Goal: Task Accomplishment & Management: Manage account settings

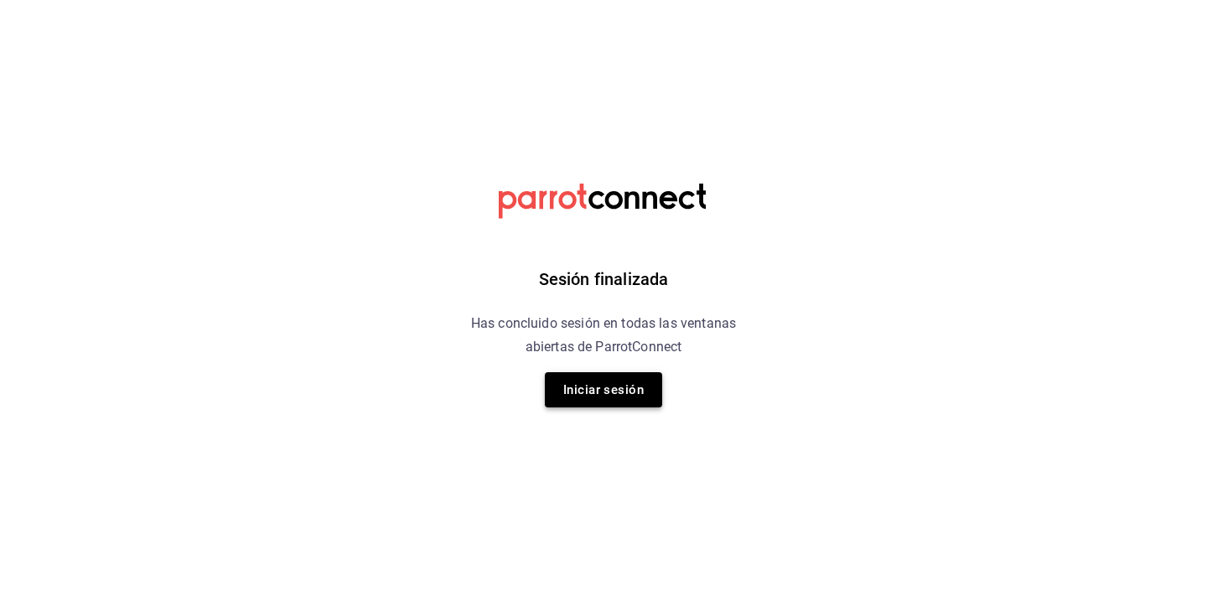
click at [591, 381] on button "Iniciar sesión" at bounding box center [603, 389] width 117 height 35
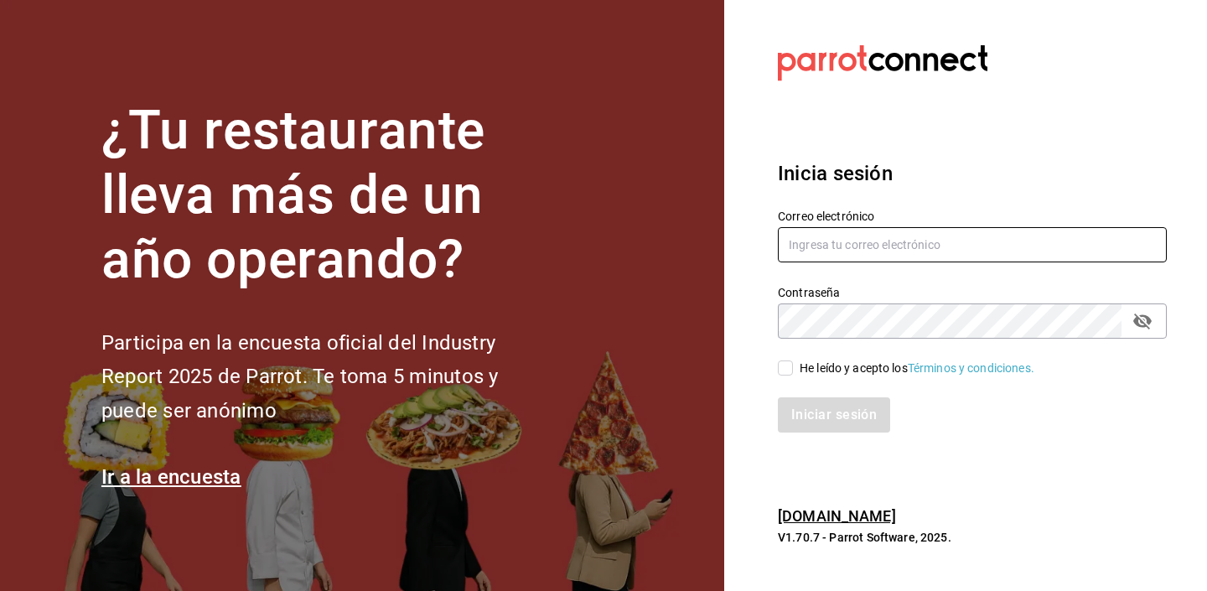
type input "gerentenucafe@debocaenboca.net"
click at [792, 362] on input "He leído y acepto los Términos y condiciones." at bounding box center [785, 368] width 15 height 15
checkbox input "true"
click at [819, 418] on button "Iniciar sesión" at bounding box center [834, 414] width 112 height 35
click at [944, 416] on div "Iniciar sesión" at bounding box center [972, 414] width 389 height 35
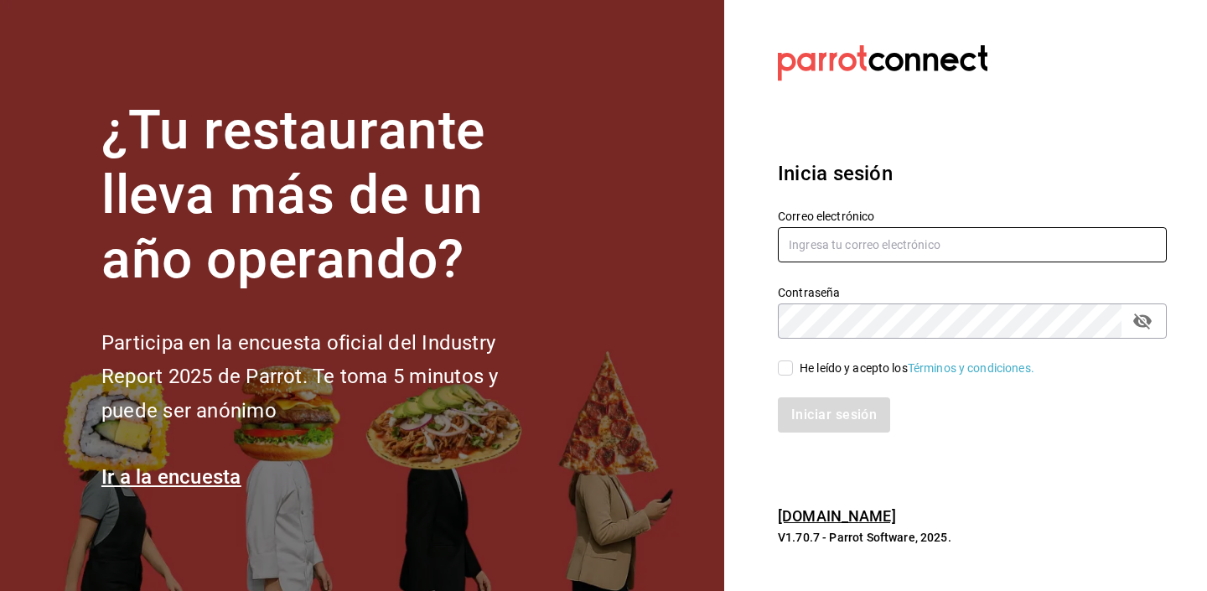
type input "[EMAIL_ADDRESS][DOMAIN_NAME]"
click at [788, 379] on div "Iniciar sesión" at bounding box center [962, 404] width 409 height 55
click at [784, 373] on input "He leído y acepto los Términos y condiciones." at bounding box center [785, 368] width 15 height 15
checkbox input "true"
click at [811, 422] on button "Iniciar sesión" at bounding box center [834, 414] width 112 height 35
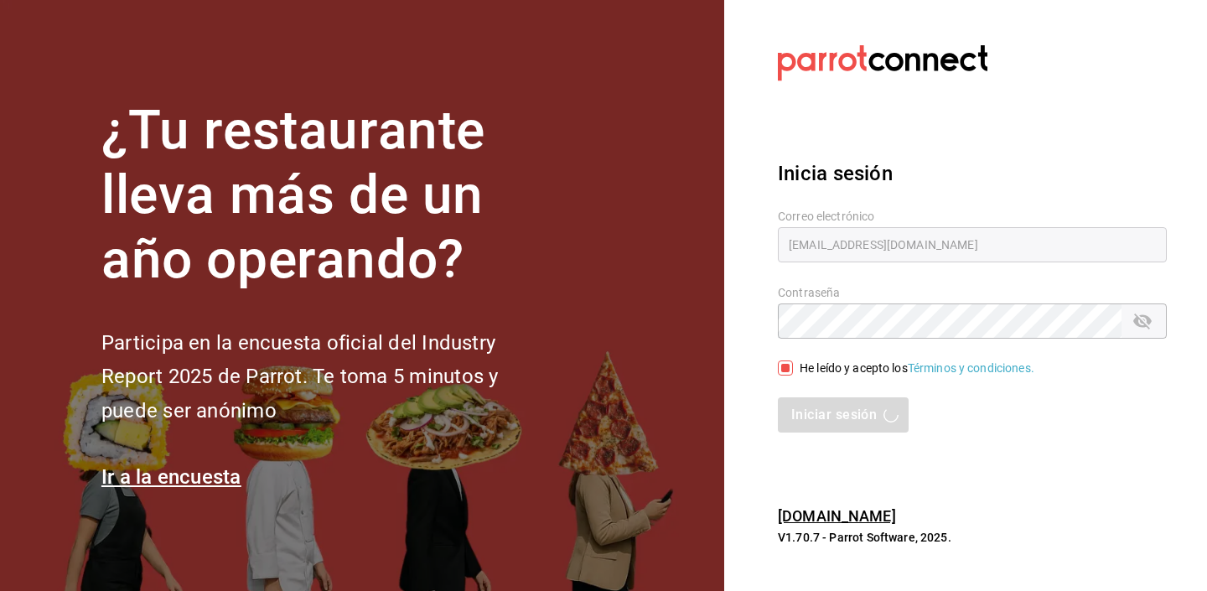
click at [1021, 424] on div "Iniciar sesión" at bounding box center [972, 414] width 389 height 35
click at [1034, 166] on h3 "Inicia sesión" at bounding box center [972, 173] width 389 height 30
type input "[EMAIL_ADDRESS][DOMAIN_NAME]"
click at [786, 373] on input "He leído y acepto los Términos y condiciones." at bounding box center [785, 368] width 15 height 15
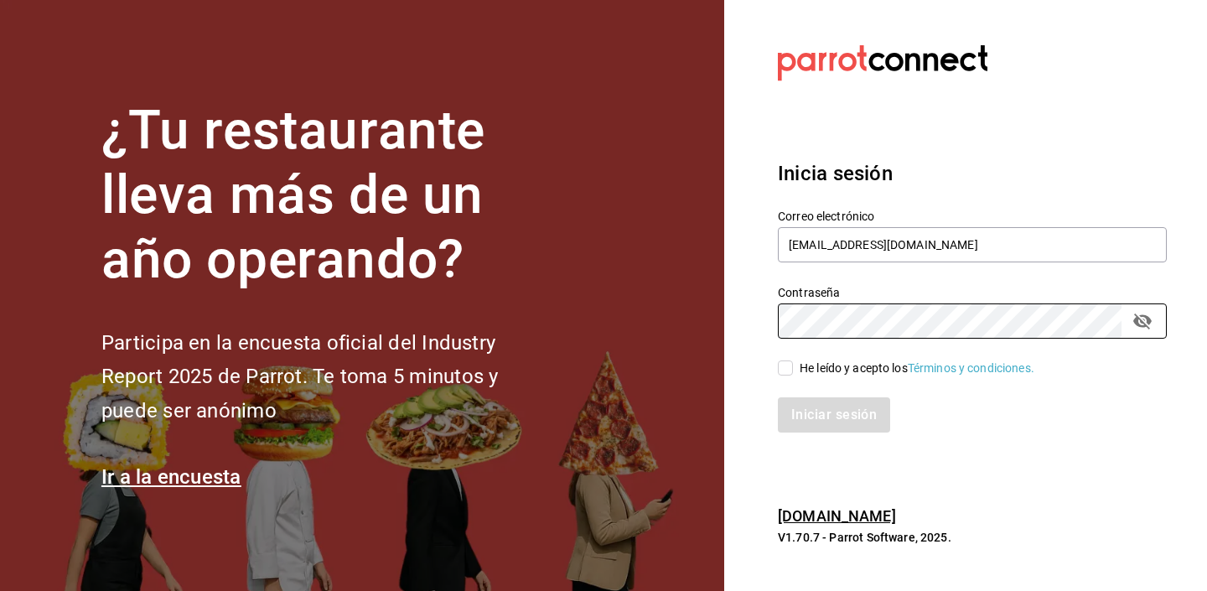
checkbox input "true"
click at [836, 437] on div "Inicia sesión Correo electrónico gerentenucafe@debocaenboca.net Contraseña Cont…" at bounding box center [972, 295] width 389 height 314
click at [844, 427] on button "Iniciar sesión" at bounding box center [834, 414] width 112 height 35
click at [920, 134] on section "Datos incorrectos. Verifica que tu Correo o Contraseña estén bien escritos. Ini…" at bounding box center [965, 295] width 483 height 591
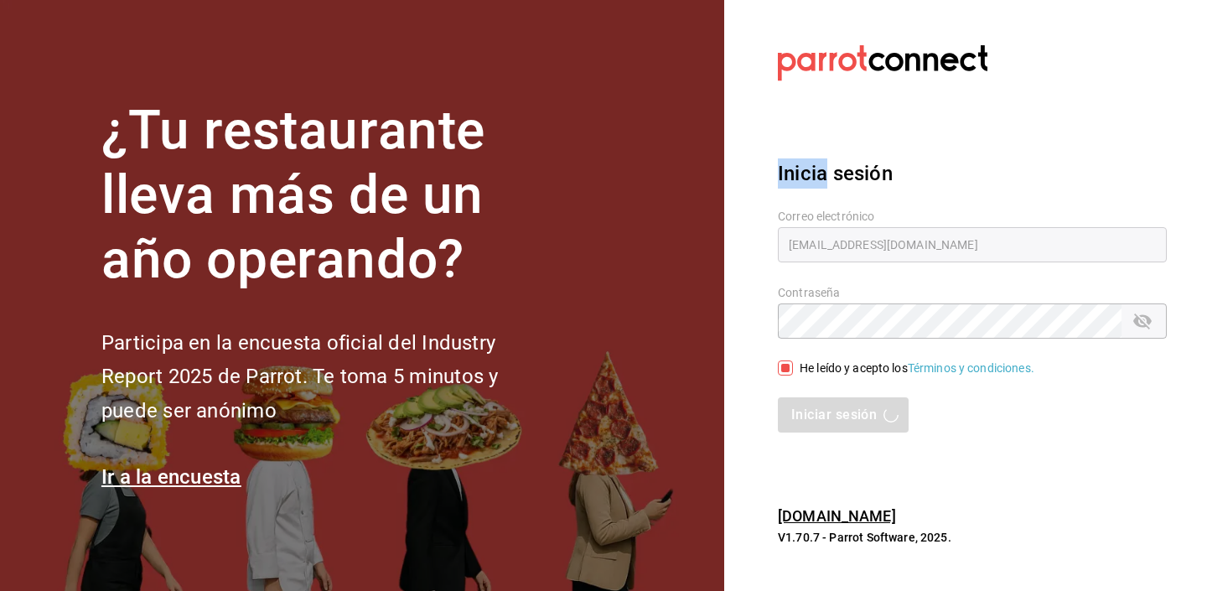
click at [920, 135] on section "Datos incorrectos. Verifica que tu Correo o Contraseña estén bien escritos. Ini…" at bounding box center [965, 295] width 483 height 591
